Goal: Connect with others: Establish contact or relationships with other users

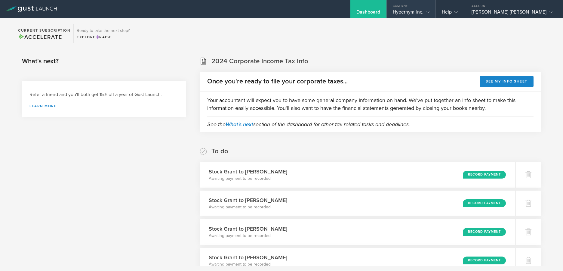
click at [409, 7] on div "Company" at bounding box center [411, 4] width 49 height 9
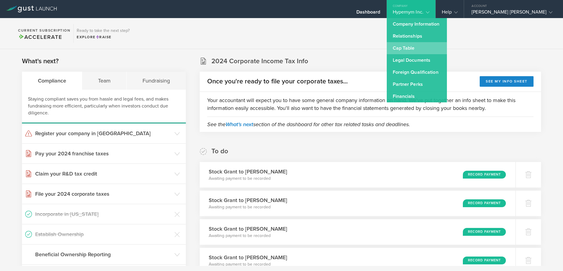
click at [405, 47] on link "Cap Table" at bounding box center [417, 48] width 60 height 12
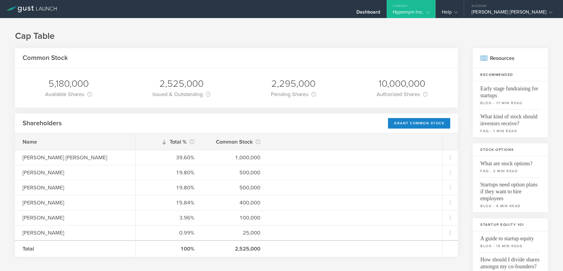
click at [409, 7] on div "Company" at bounding box center [411, 4] width 49 height 9
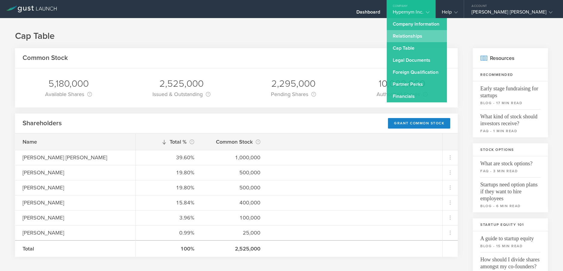
click at [402, 38] on link "Relationships" at bounding box center [417, 36] width 60 height 12
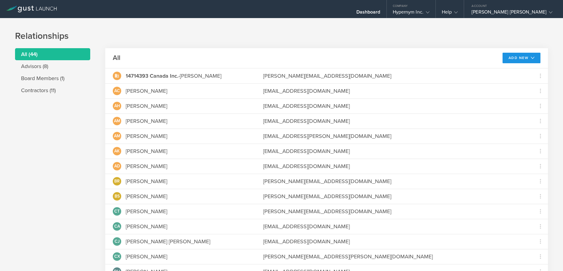
click at [511, 56] on button "Add New" at bounding box center [522, 58] width 38 height 11
click at [517, 74] on li "Add advisor" at bounding box center [519, 72] width 39 height 12
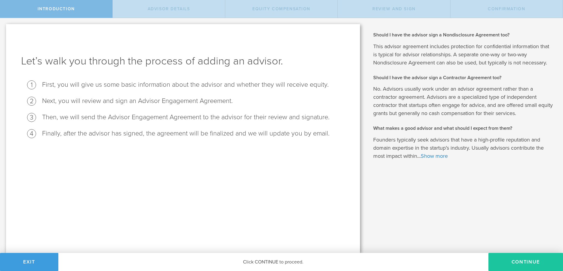
click at [525, 254] on button "Continue" at bounding box center [526, 262] width 75 height 18
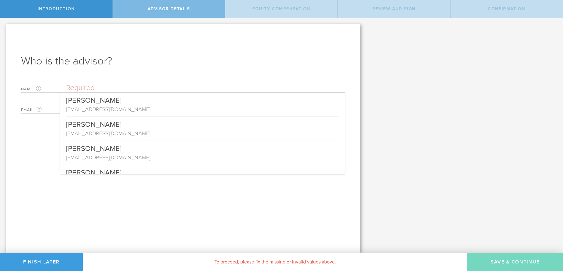
click at [75, 85] on input "text" at bounding box center [205, 87] width 279 height 9
